Goal: Information Seeking & Learning: Learn about a topic

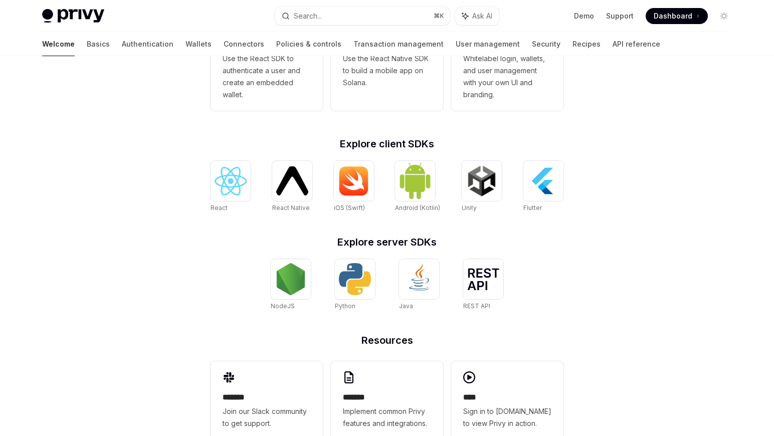
scroll to position [334, 0]
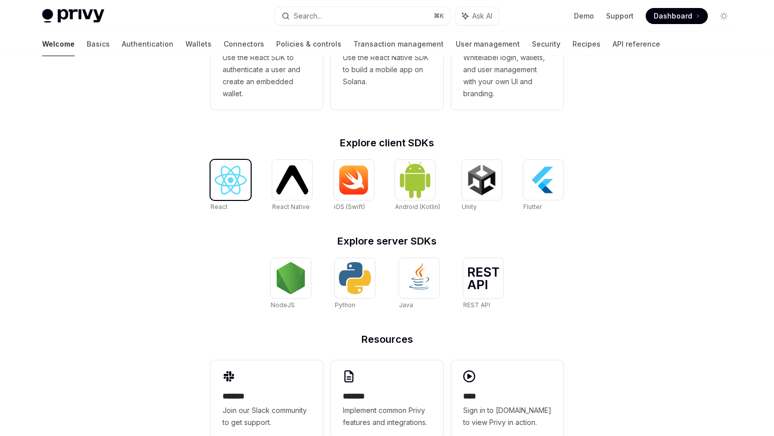
click at [224, 169] on img at bounding box center [231, 180] width 32 height 29
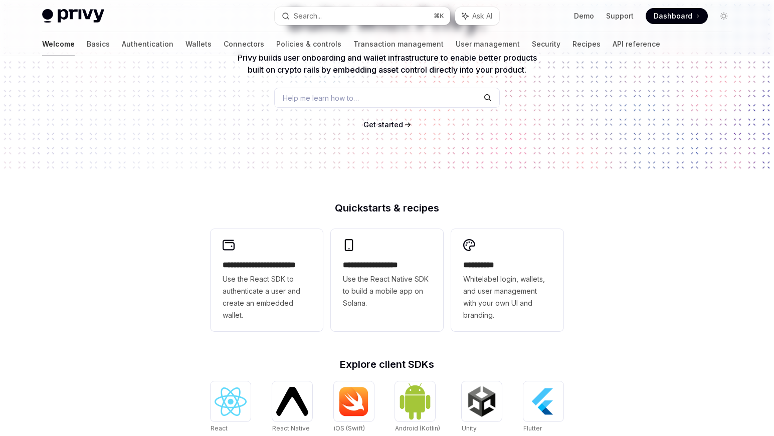
scroll to position [0, 0]
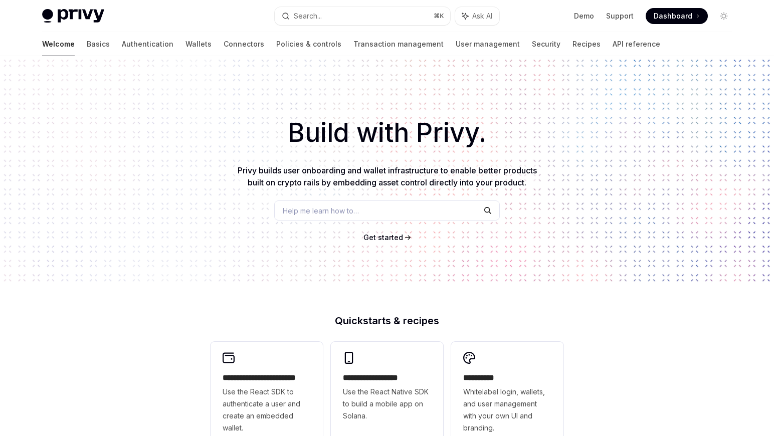
click at [72, 20] on img at bounding box center [73, 16] width 62 height 14
click at [78, 11] on img at bounding box center [73, 16] width 62 height 14
click at [87, 40] on link "Basics" at bounding box center [98, 44] width 23 height 24
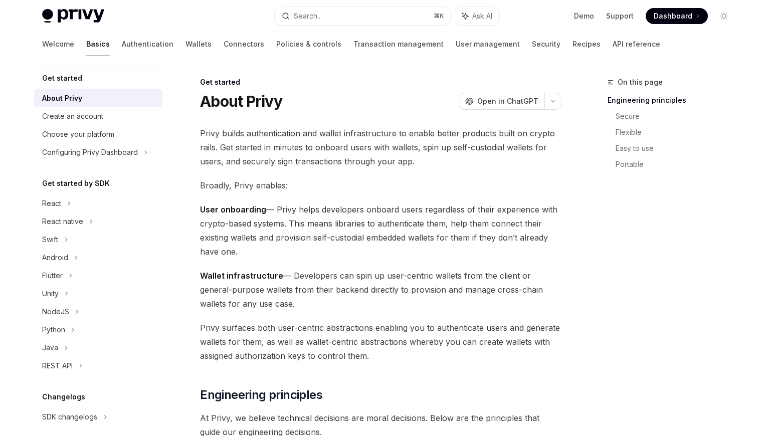
click at [91, 18] on img at bounding box center [73, 16] width 62 height 14
type textarea "*"
